Goal: Transaction & Acquisition: Purchase product/service

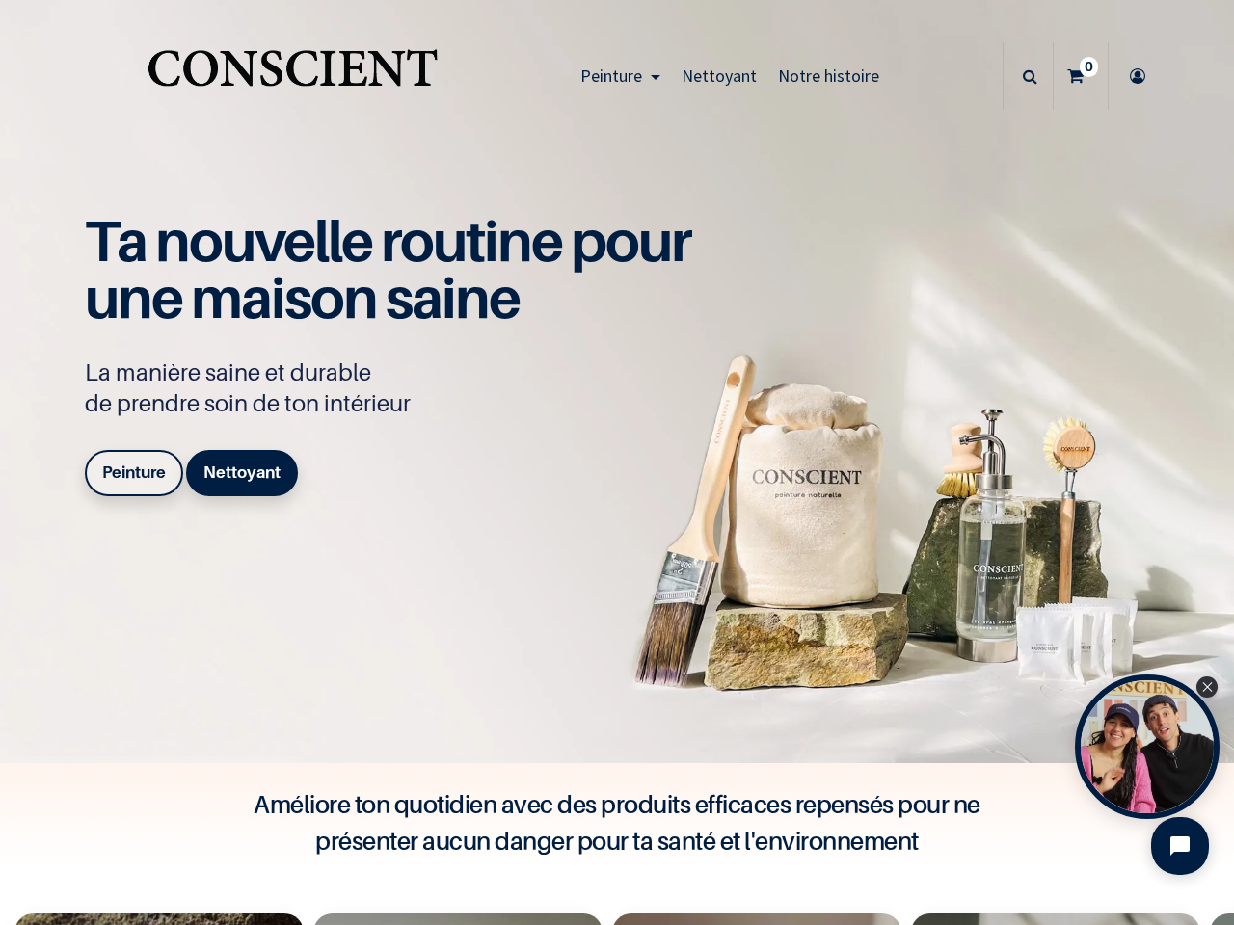
click at [617, 463] on div "Ta nouvelle routine pour une maison saine La manière saine et durable de prendr…" at bounding box center [398, 358] width 627 height 291
click at [615, 76] on span "Peinture" at bounding box center [611, 76] width 62 height 22
click at [1023, 76] on icon at bounding box center [1030, 75] width 14 height 67
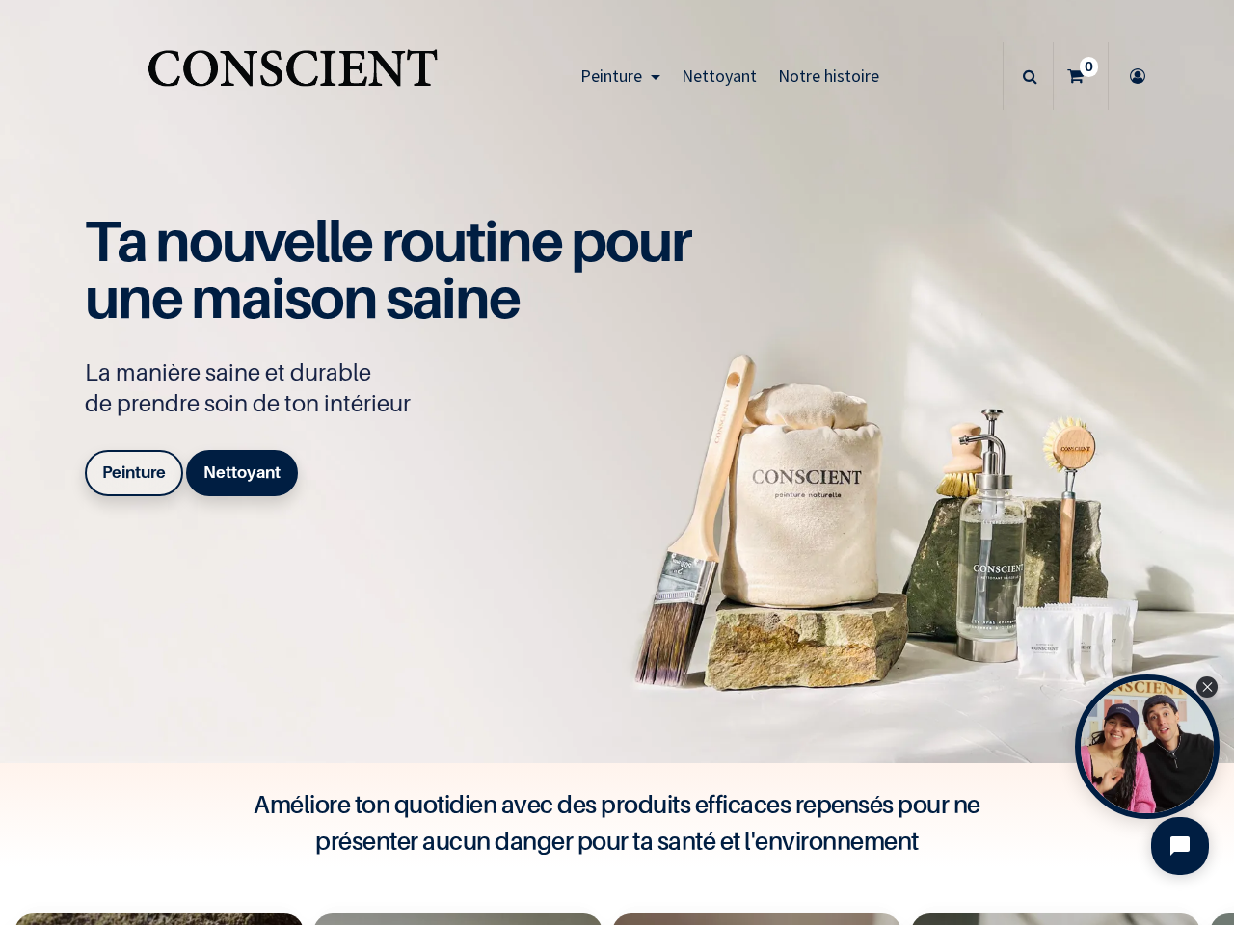
click at [1147, 747] on div "Open Tolstoy widget" at bounding box center [1147, 747] width 145 height 145
click at [0, 0] on iframe "Tolstoy Player : Tolstoy #3" at bounding box center [0, 0] width 0 height 0
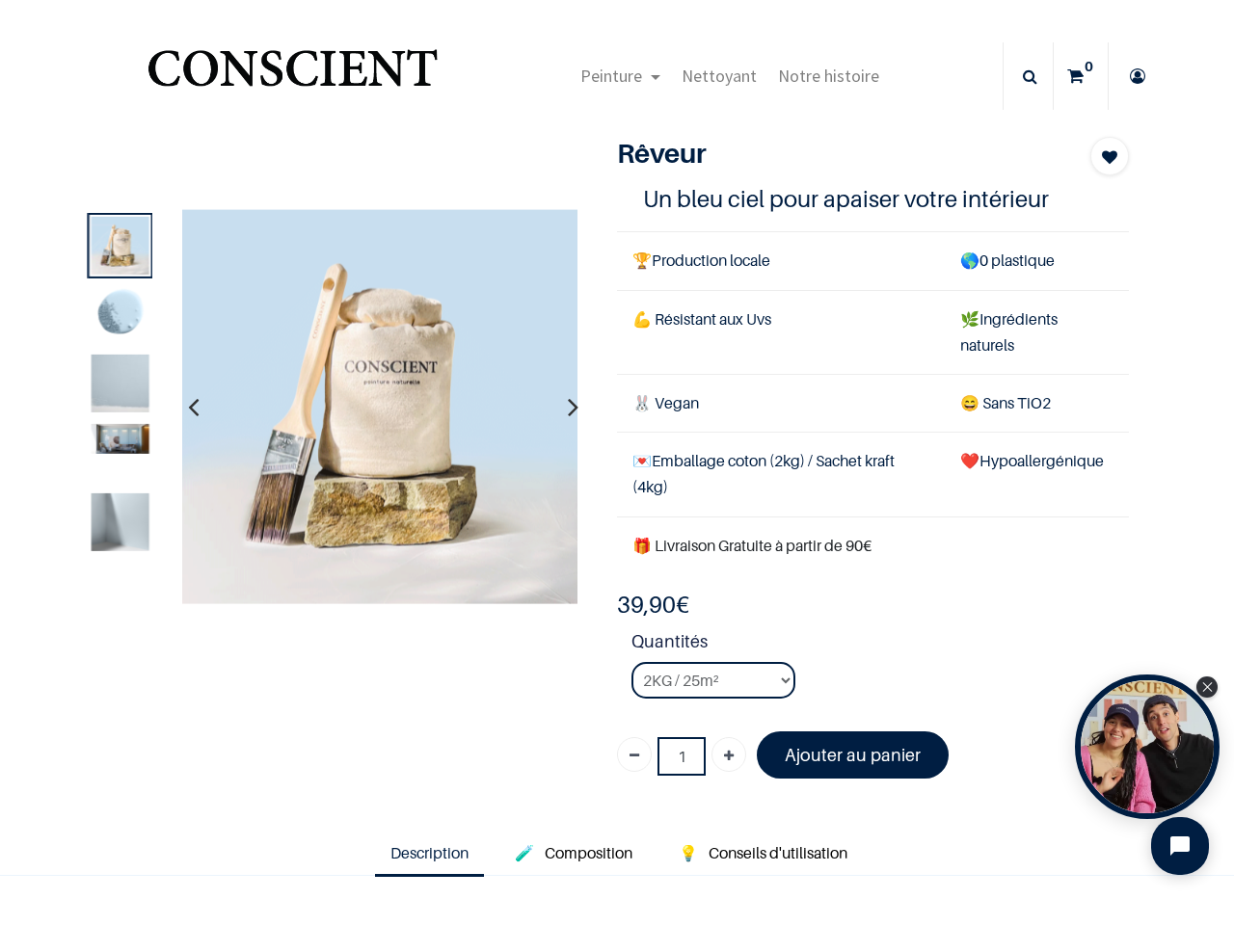
click at [617, 463] on td "💌 Emballage coton (2kg) / Sachet kraft (4kg)" at bounding box center [781, 475] width 328 height 84
click at [615, 76] on span "Peinture" at bounding box center [611, 76] width 62 height 22
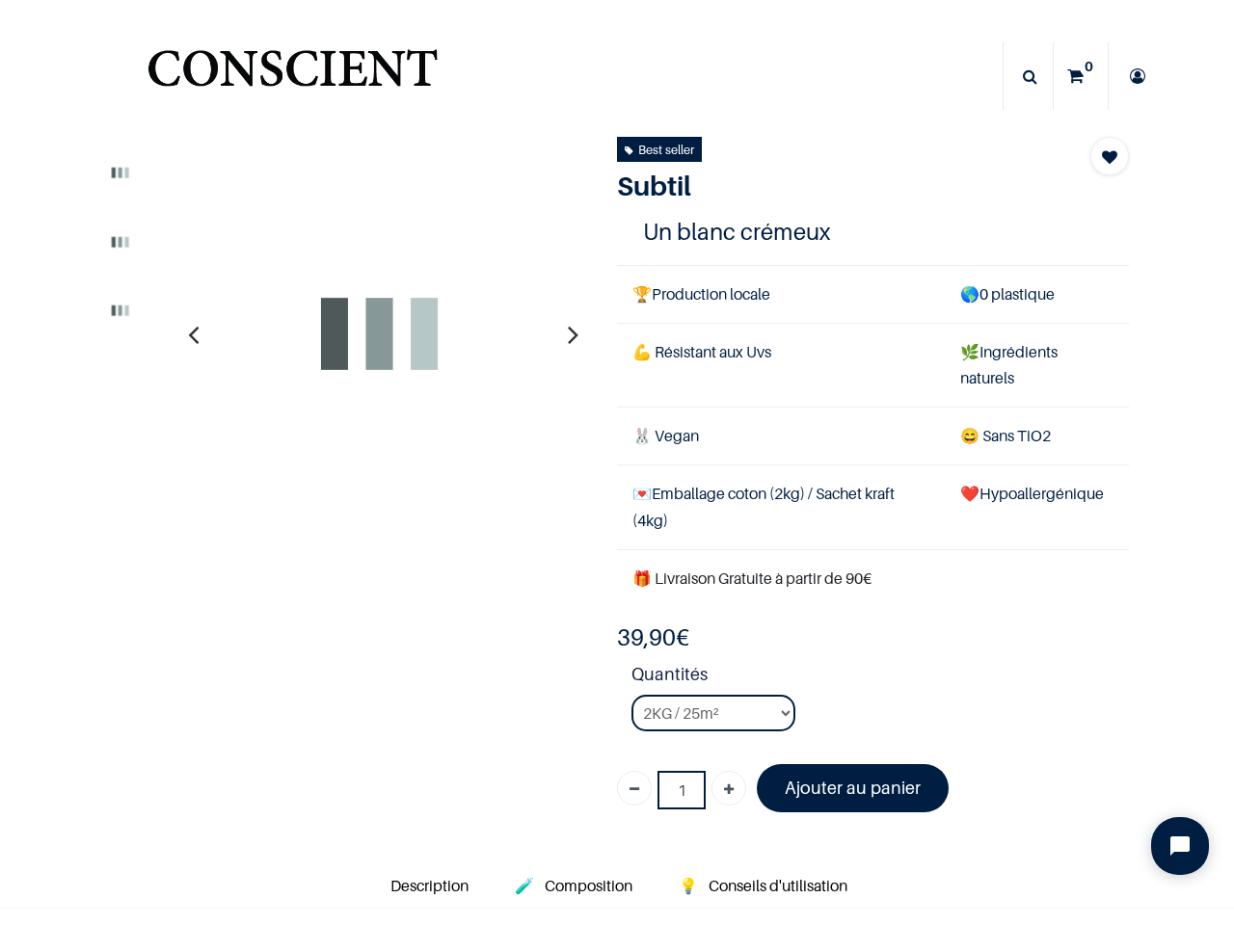
select select "127"
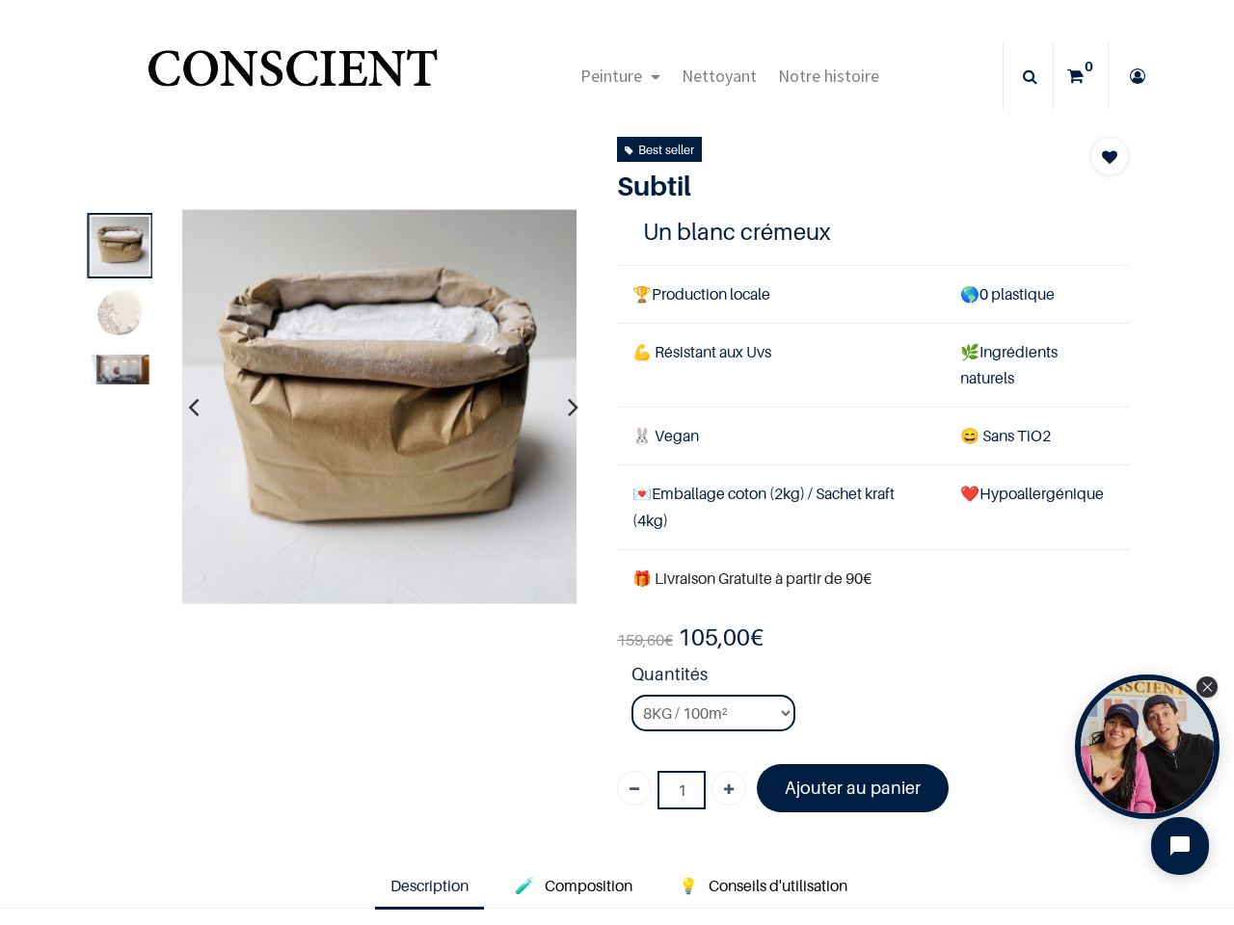
click at [617, 463] on td "🐰 Vegan" at bounding box center [781, 437] width 328 height 58
click at [615, 76] on span "Peinture" at bounding box center [611, 76] width 62 height 22
click at [1023, 76] on icon at bounding box center [1030, 75] width 14 height 67
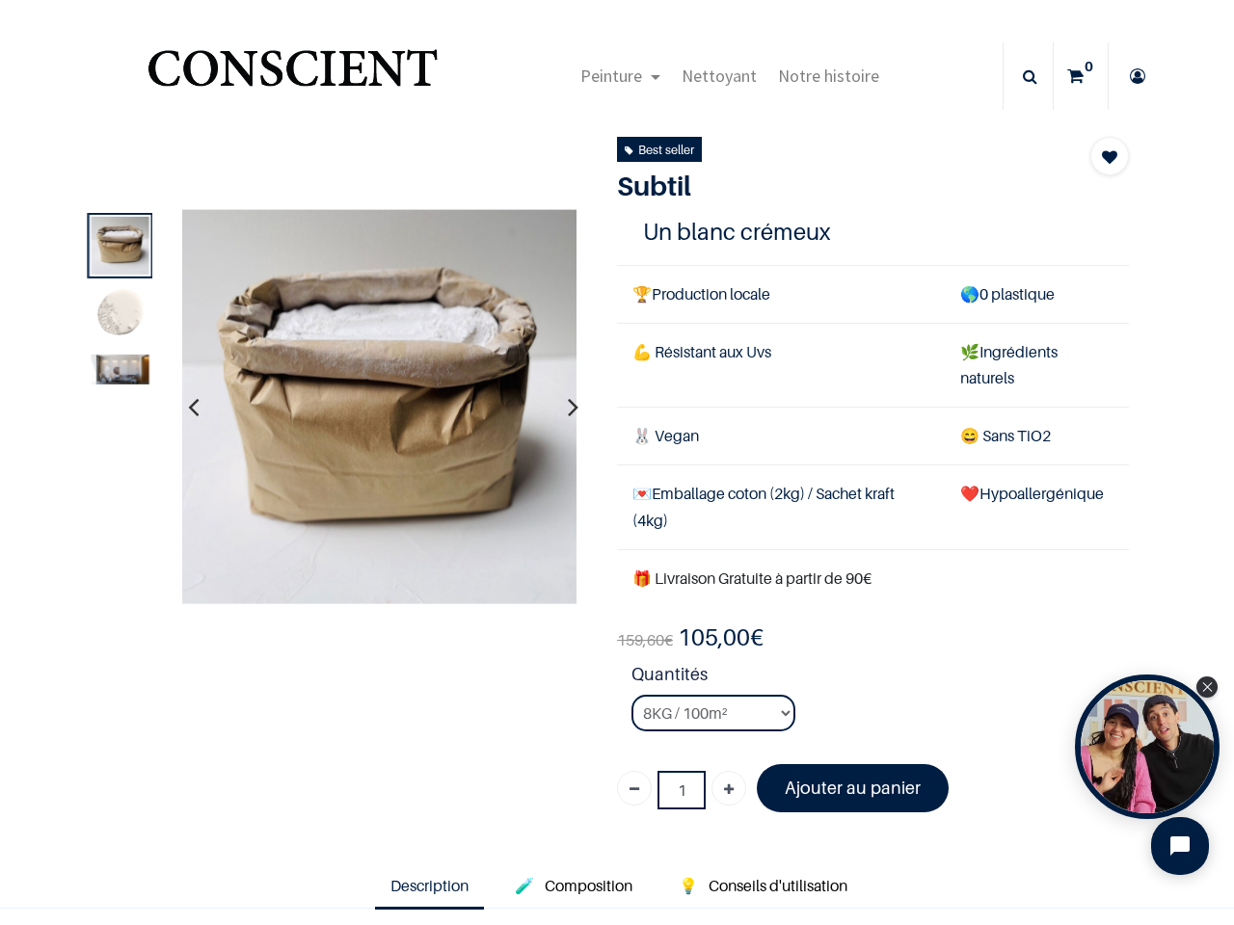
click at [617, 486] on td "💌 Emballage coton (2kg) / Sachet kraft (4kg)" at bounding box center [781, 508] width 328 height 84
click at [378, 407] on img at bounding box center [378, 406] width 395 height 395
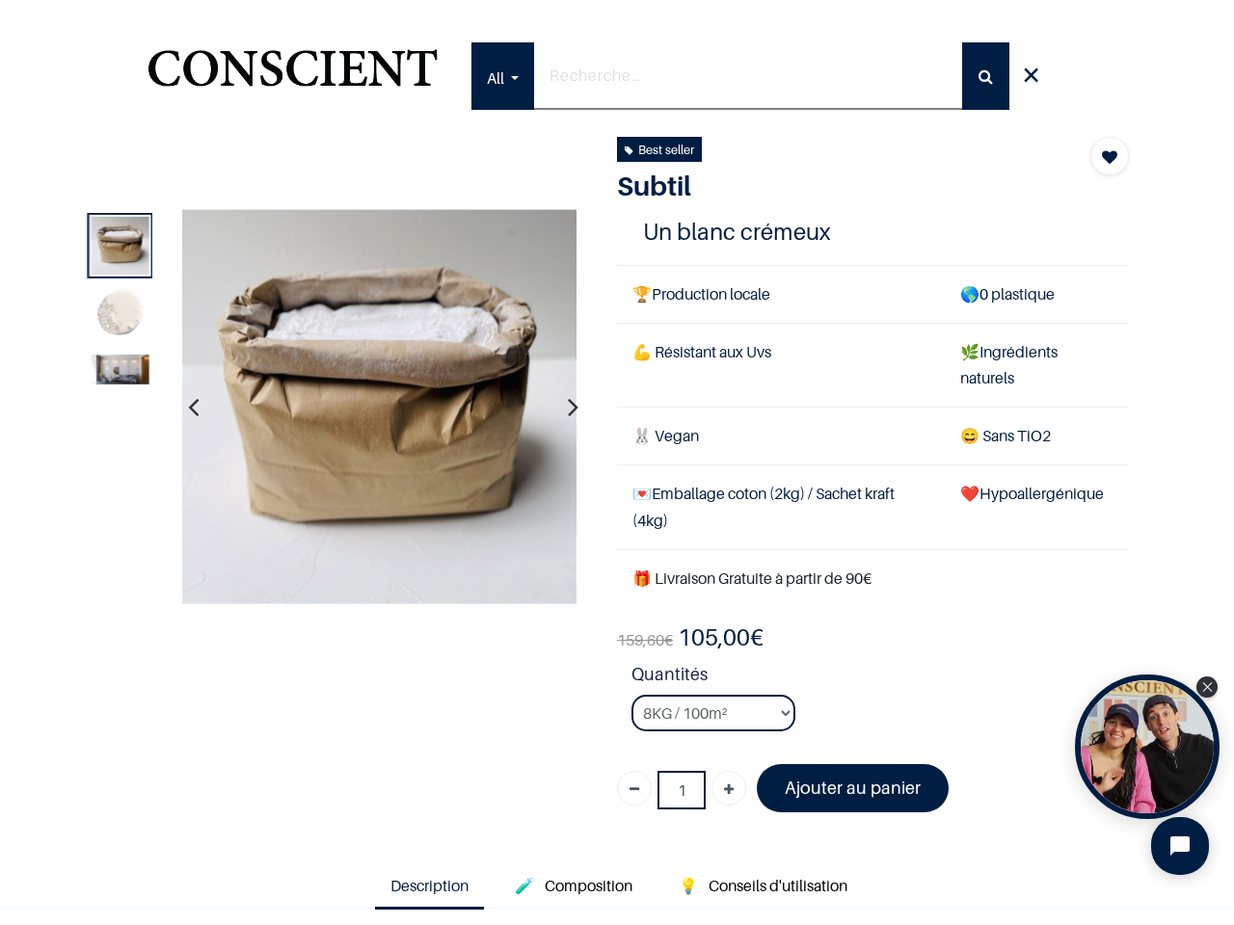
click at [191, 407] on icon "button" at bounding box center [193, 407] width 11 height 52
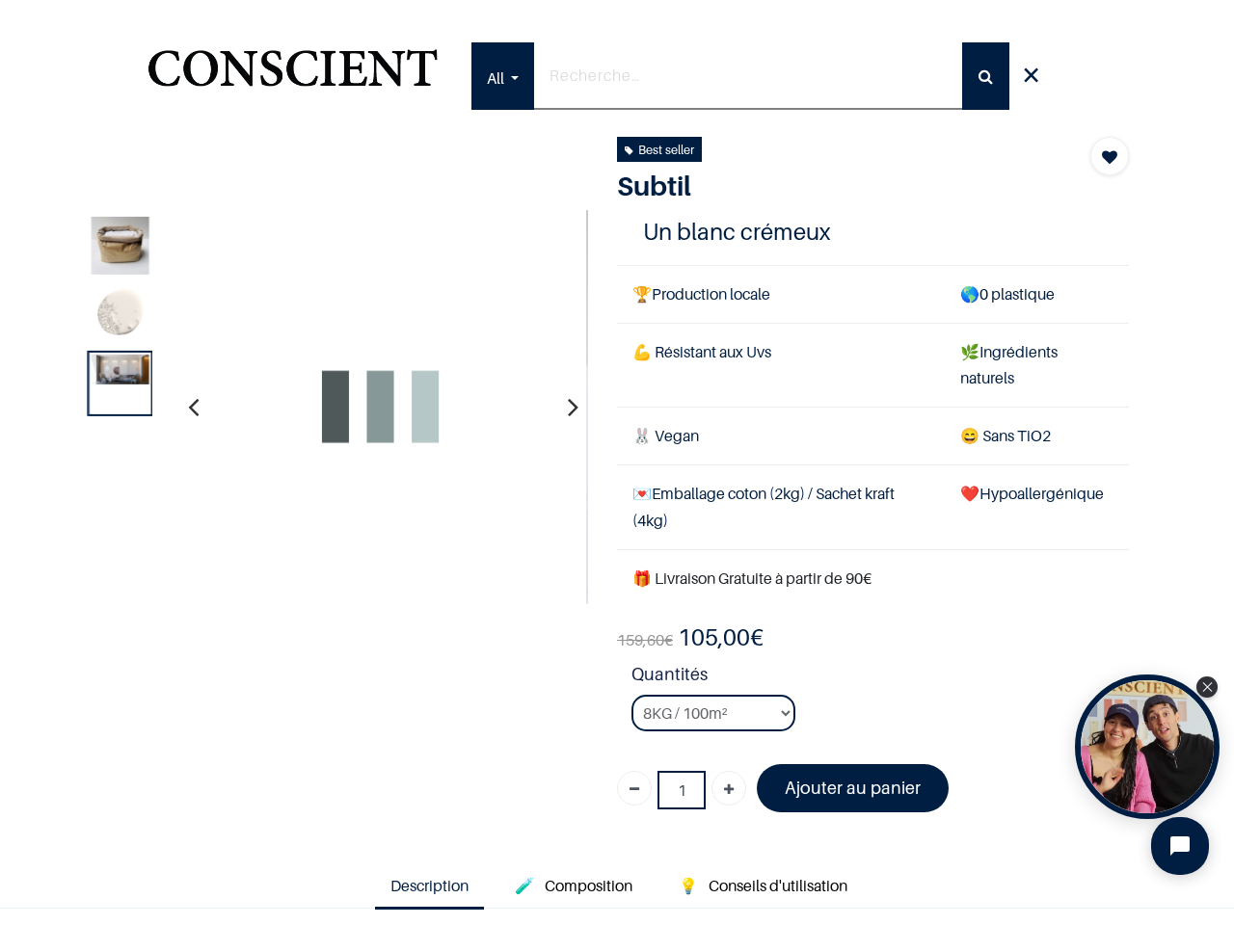
click at [568, 407] on icon "button" at bounding box center [573, 407] width 11 height 52
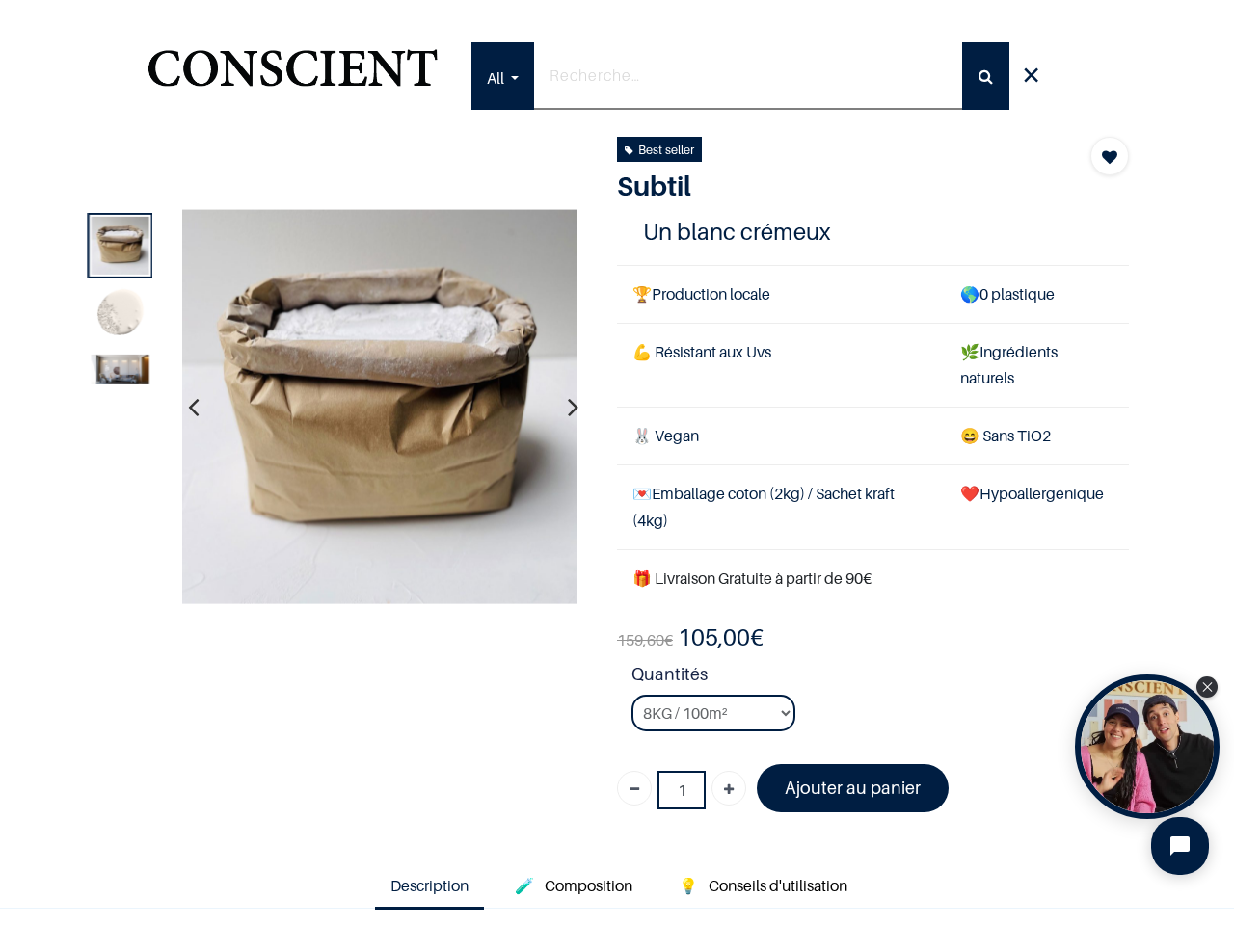
click at [117, 385] on img at bounding box center [120, 370] width 58 height 30
